Goal: Communication & Community: Answer question/provide support

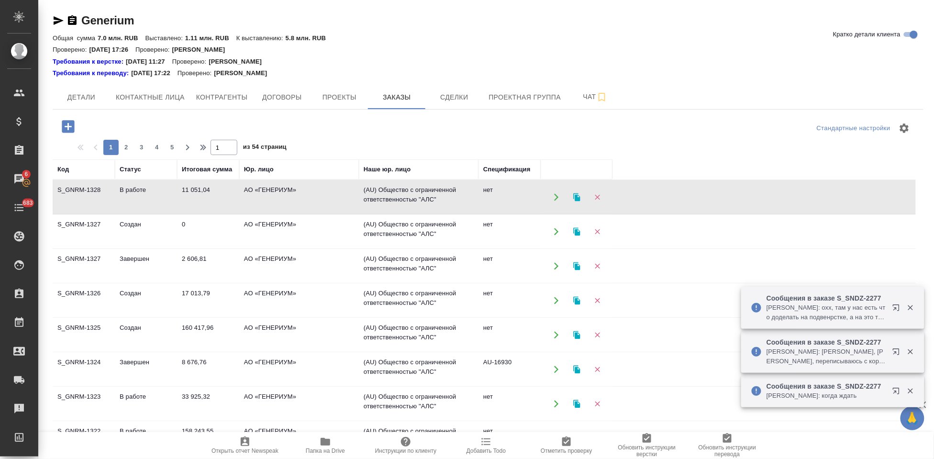
click at [120, 214] on td "В работе" at bounding box center [146, 196] width 62 height 33
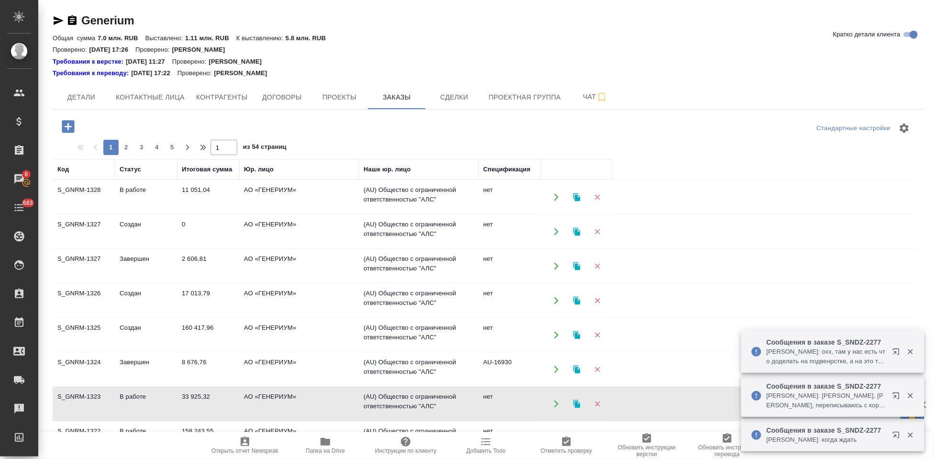
click at [120, 214] on td "В работе" at bounding box center [146, 196] width 62 height 33
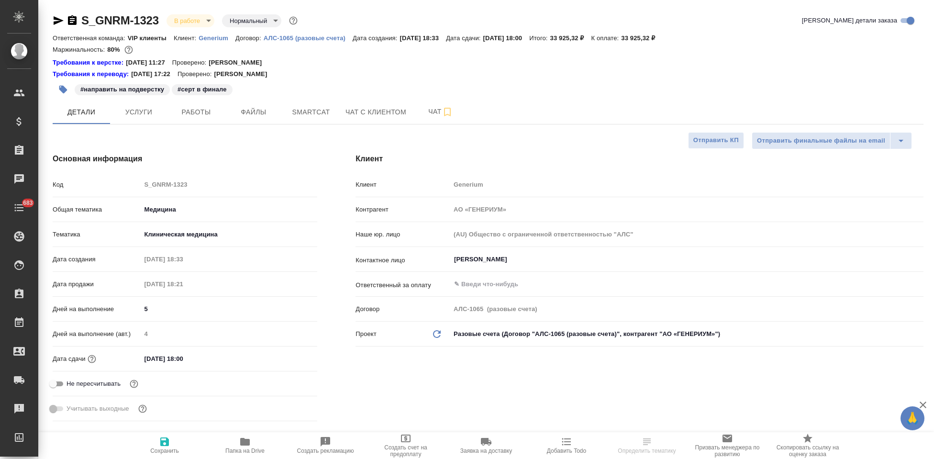
select select "RU"
type input "[PERSON_NAME]"
type input "Комаров Роман"
click at [425, 100] on button "Чат" at bounding box center [440, 112] width 57 height 24
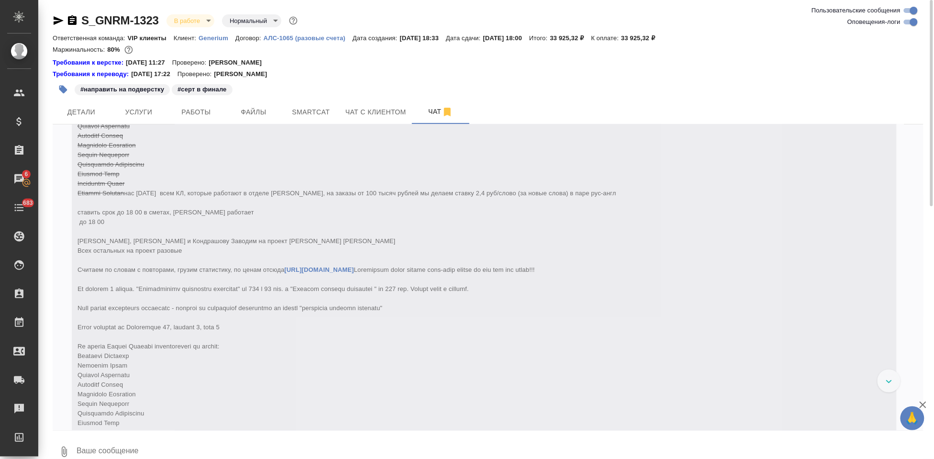
click at [171, 443] on textarea at bounding box center [499, 451] width 847 height 33
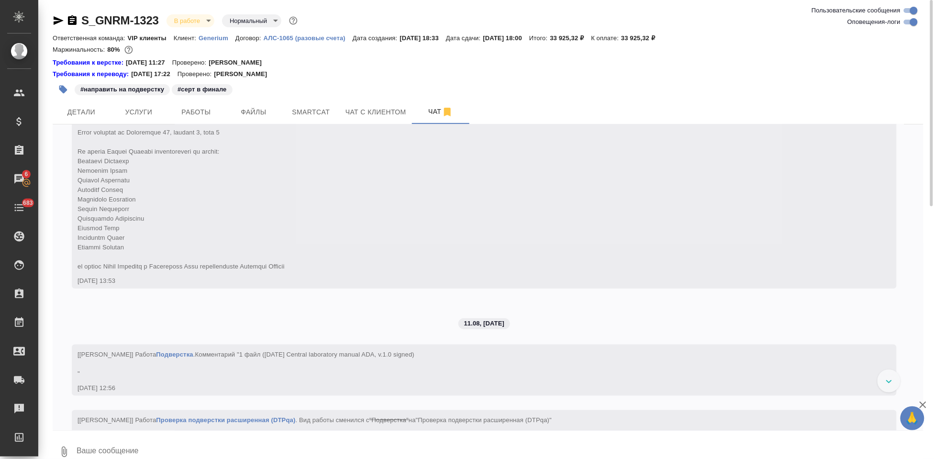
scroll to position [5889, 0]
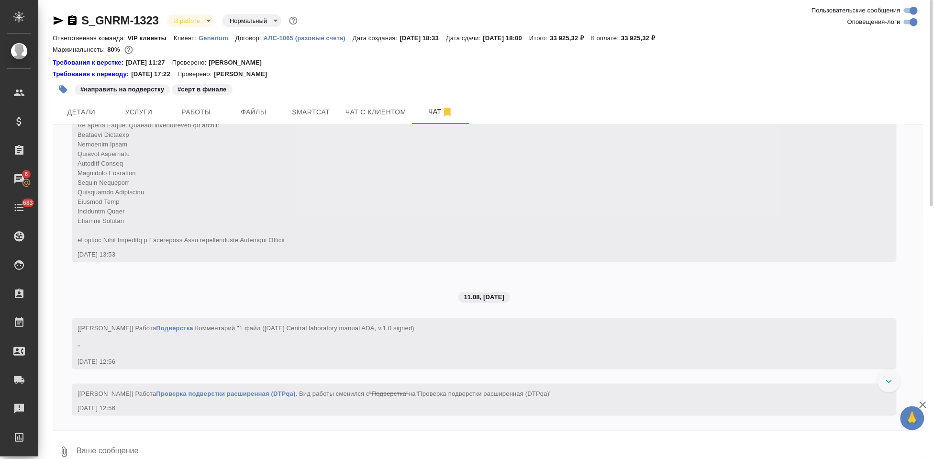
type textarea """
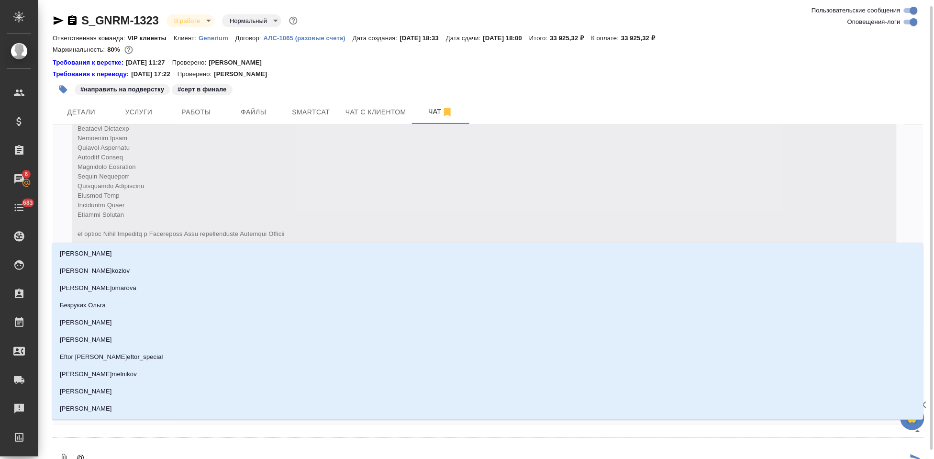
scroll to position [3, 0]
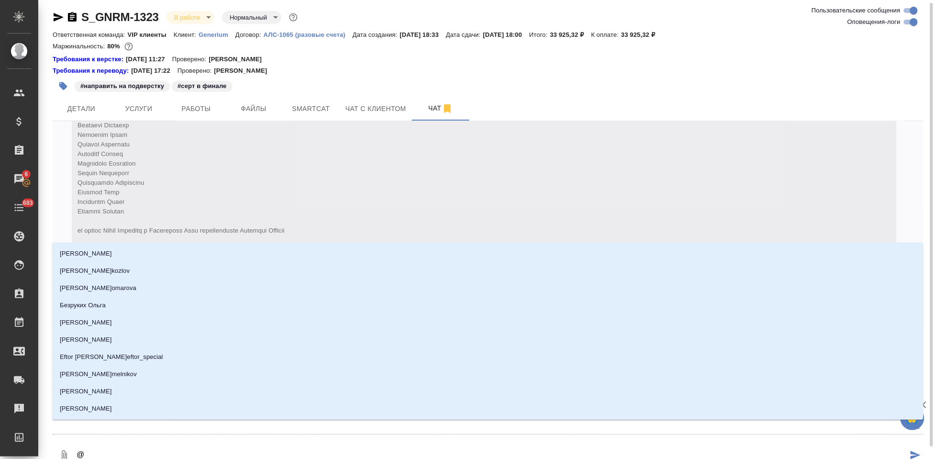
type textarea "@г"
type input "г"
type textarea "@граьб"
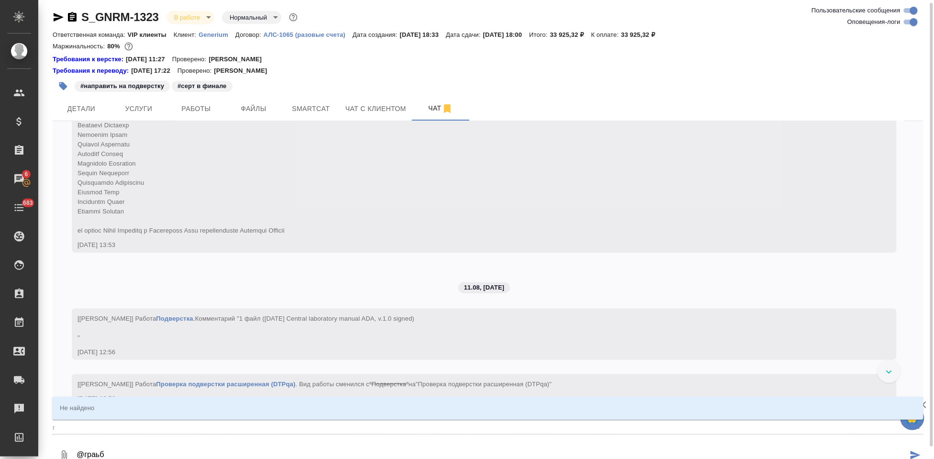
type input "граьб"
type textarea "@граь"
type input "граь"
type textarea "@гра"
type input "гра"
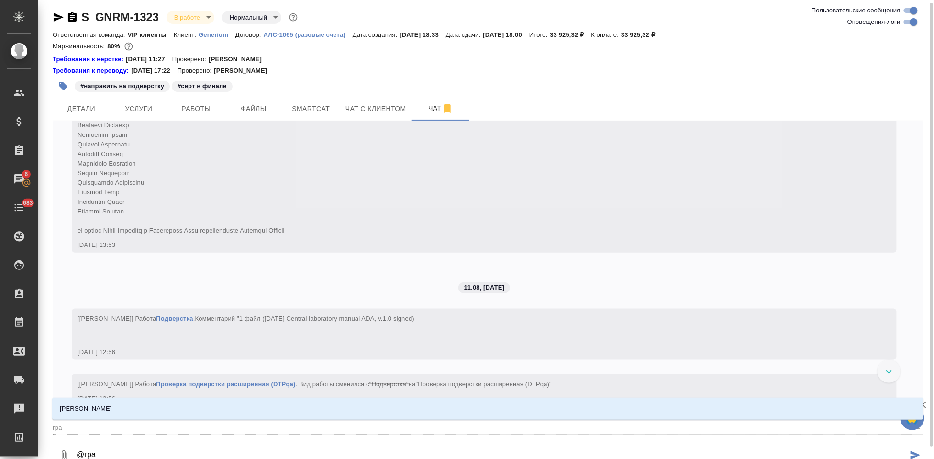
type textarea "@граб"
type input "граб"
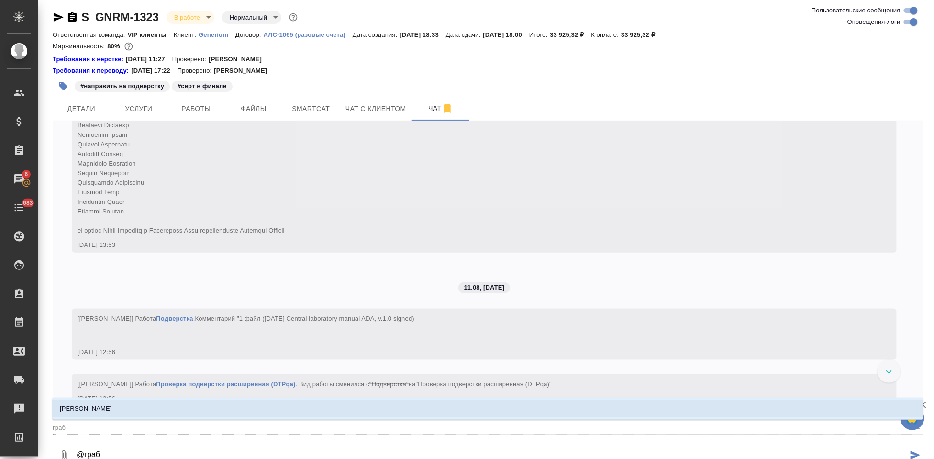
click at [101, 407] on li "Грабко Мария" at bounding box center [487, 408] width 871 height 17
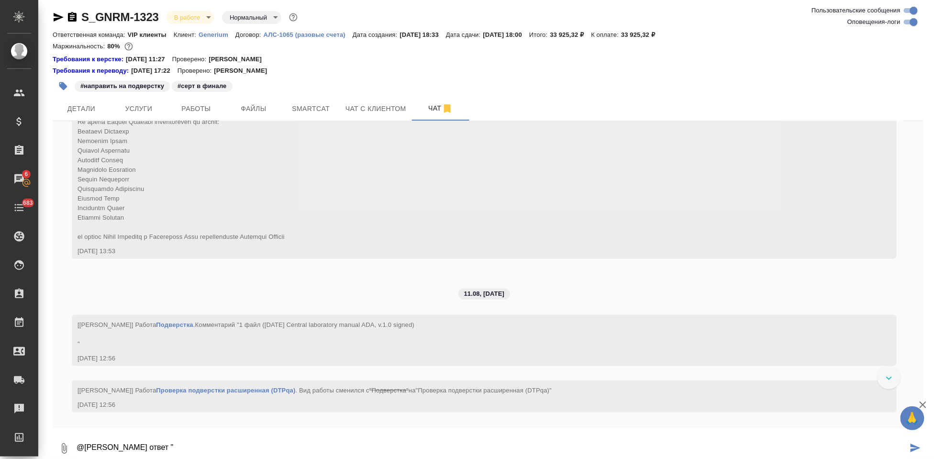
paste textarea "Менеджер проектов КИ МОО ДКИФ – менеджер проектов клинических исследований меди…"
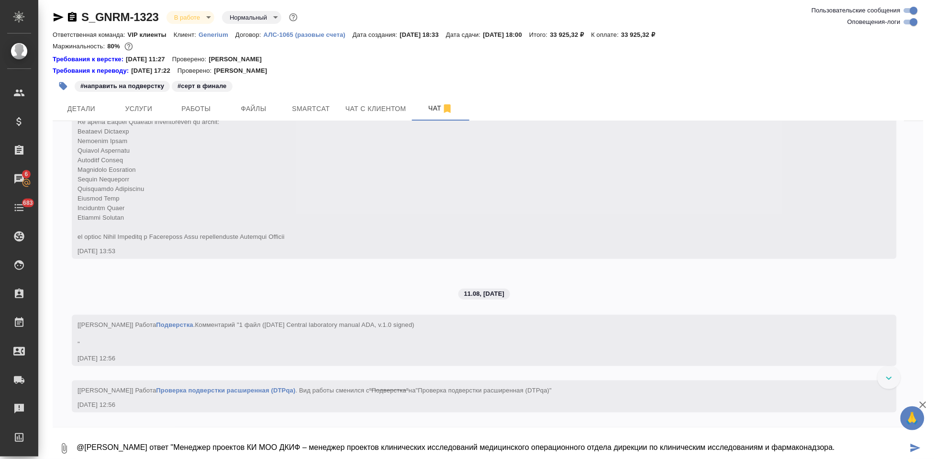
scroll to position [9, 0]
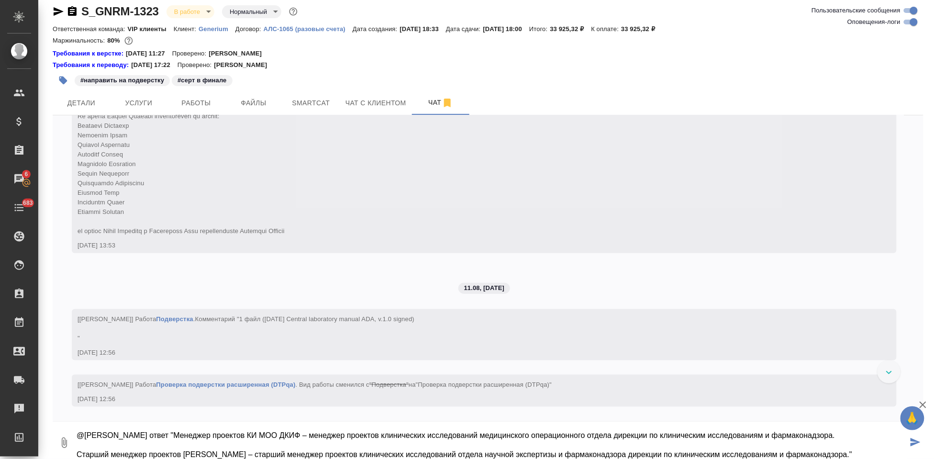
type textarea "@Грабко Мария ответ "Менеджер проектов КИ МОО ДКИФ – менеджер проектов клиничес…"
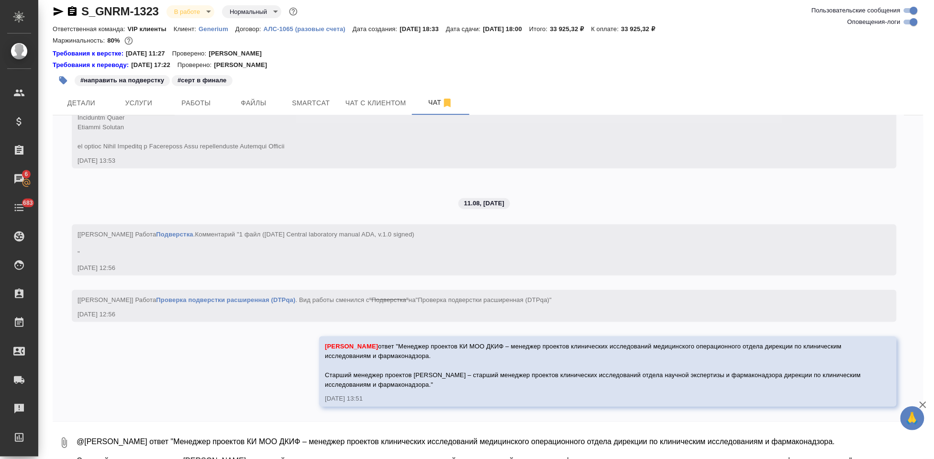
scroll to position [6031, 0]
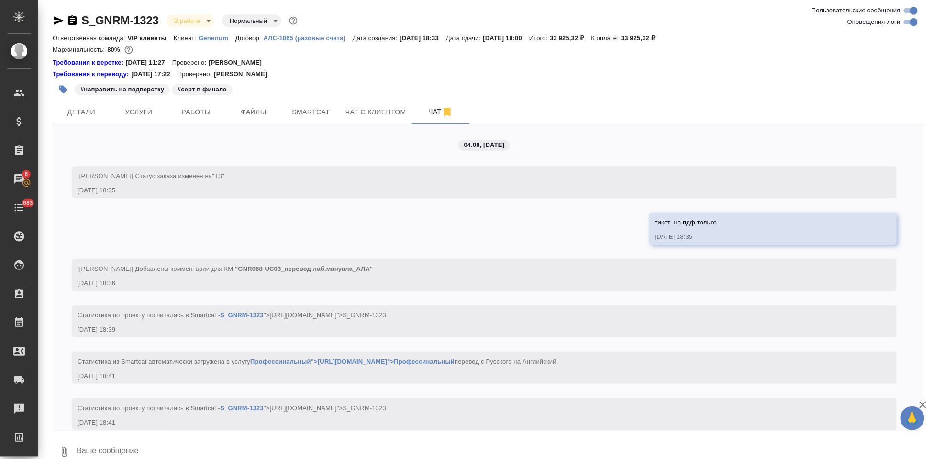
scroll to position [6031, 0]
